Goal: Transaction & Acquisition: Purchase product/service

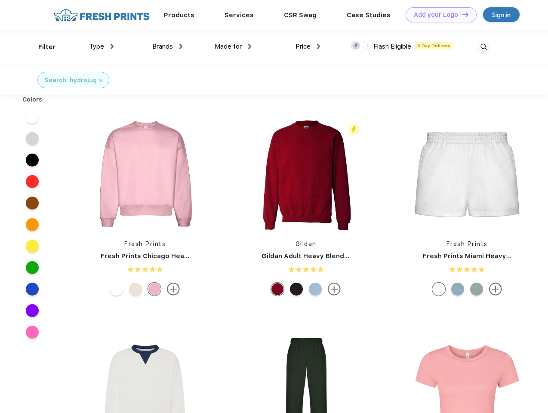
scroll to position [0, 0]
click at [438, 15] on link "Add your Logo Design Tool" at bounding box center [441, 14] width 71 height 15
click at [0, 0] on div "Design Tool" at bounding box center [0, 0] width 0 height 0
click at [462, 14] on link "Add your Logo Design Tool" at bounding box center [441, 14] width 71 height 15
click at [41, 47] on div "Filter" at bounding box center [47, 47] width 18 height 10
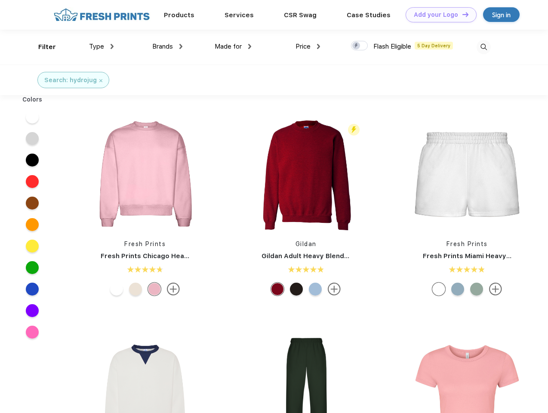
click at [102, 46] on span "Type" at bounding box center [96, 47] width 15 height 8
click at [167, 46] on span "Brands" at bounding box center [162, 47] width 21 height 8
click at [233, 46] on span "Made for" at bounding box center [228, 47] width 27 height 8
click at [308, 46] on span "Price" at bounding box center [303, 47] width 15 height 8
click at [360, 46] on div at bounding box center [359, 45] width 17 height 9
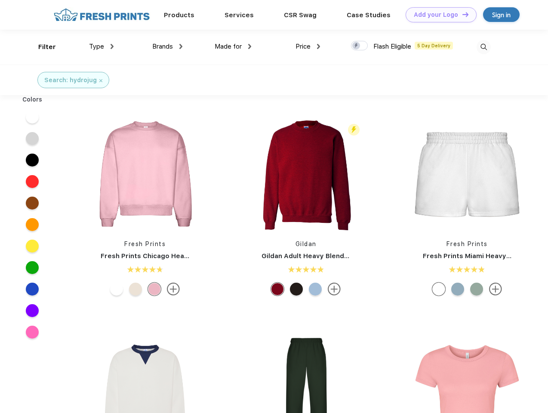
click at [357, 46] on input "checkbox" at bounding box center [354, 43] width 6 height 6
click at [484, 47] on img at bounding box center [484, 47] width 14 height 14
